Goal: Information Seeking & Learning: Learn about a topic

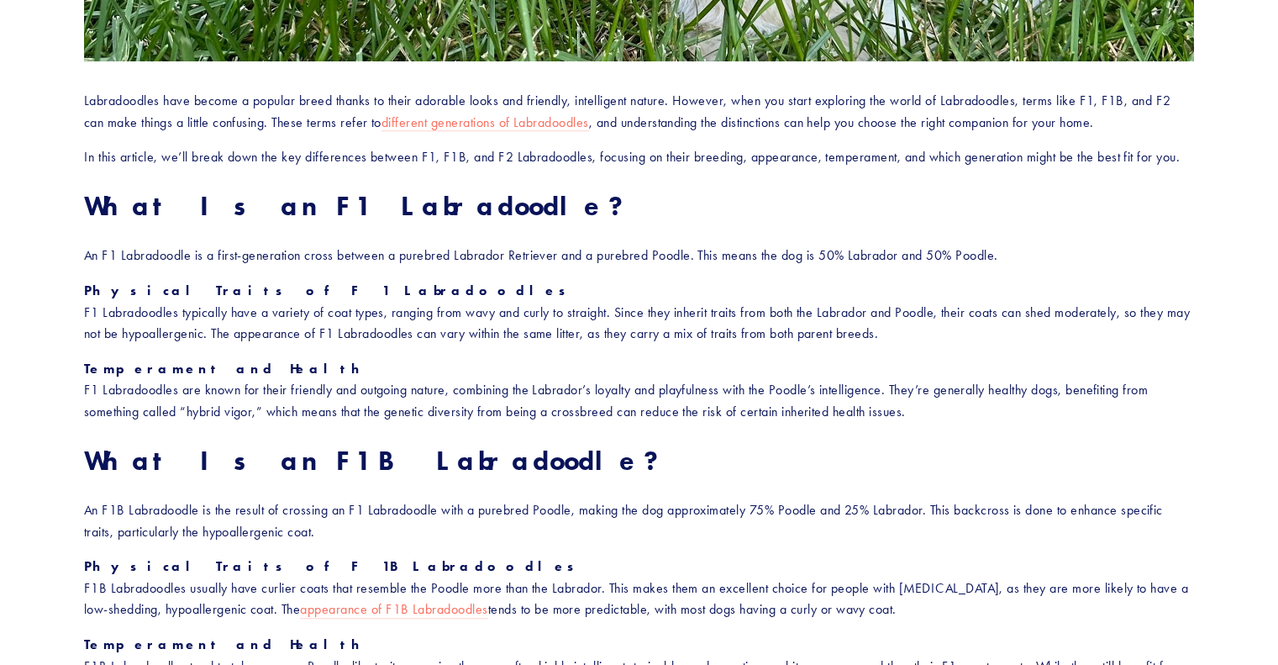
scroll to position [756, 0]
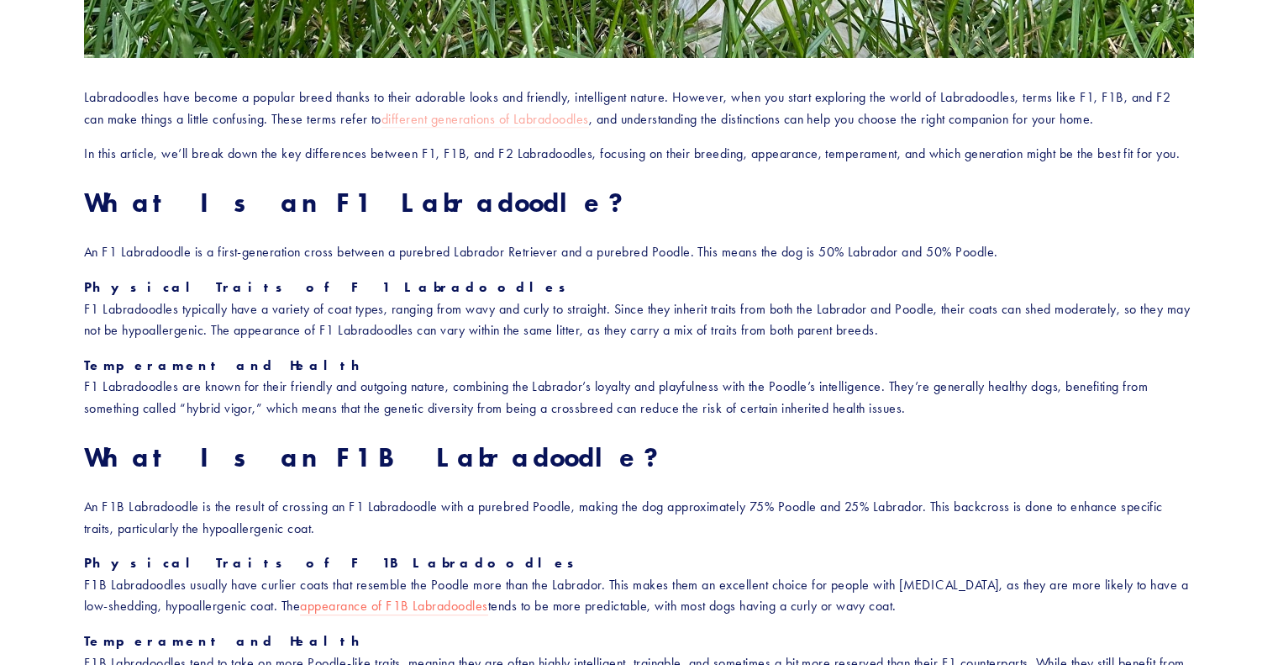
click at [476, 119] on link "different generations of Labradoodles" at bounding box center [485, 120] width 208 height 18
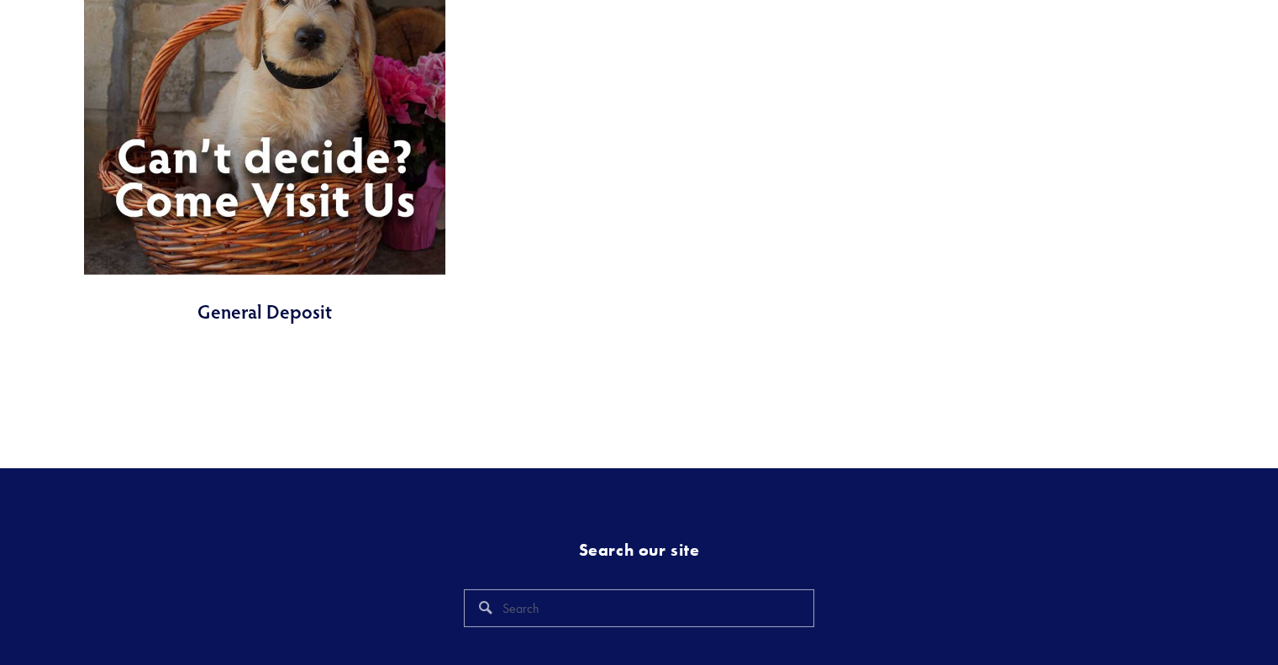
scroll to position [5293, 0]
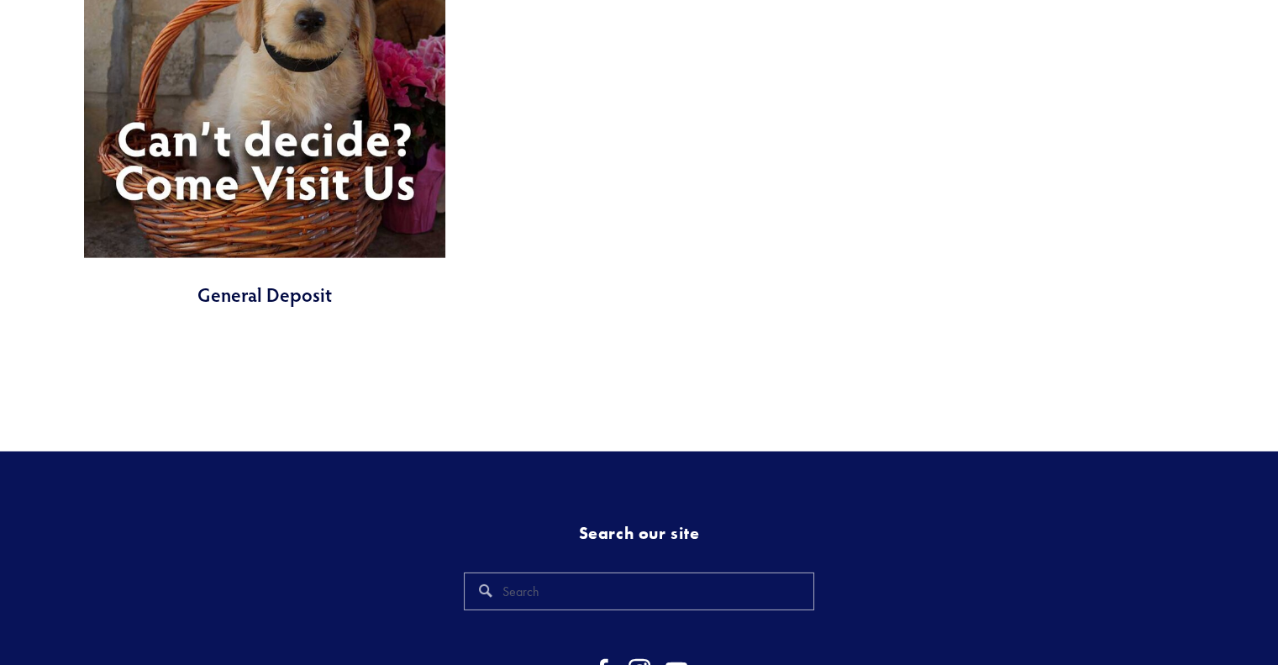
click at [333, 187] on link at bounding box center [264, 103] width 361 height 412
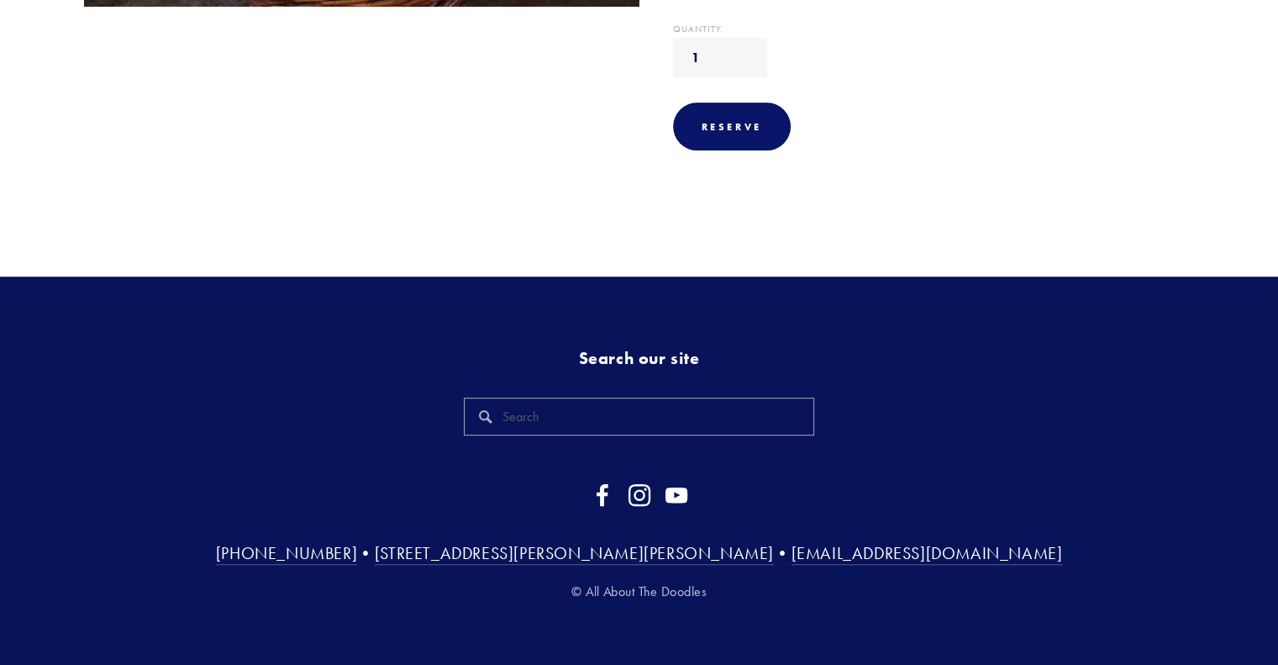
scroll to position [642, 0]
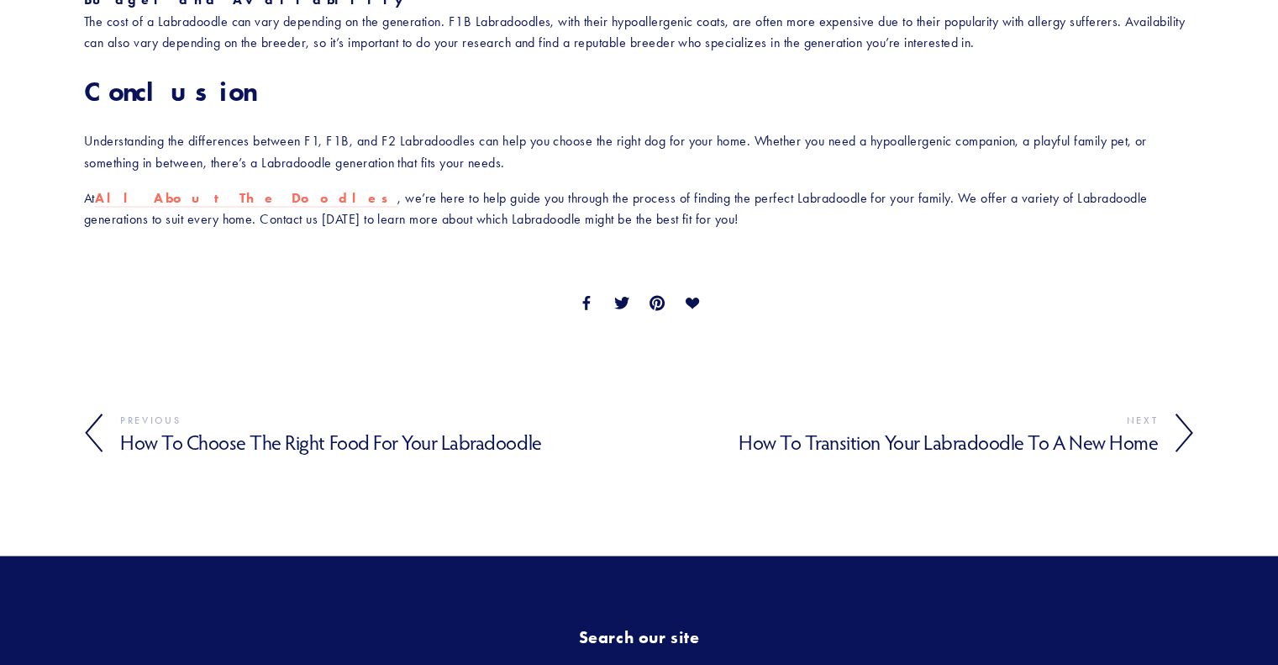
scroll to position [2352, 0]
